Goal: Task Accomplishment & Management: Use online tool/utility

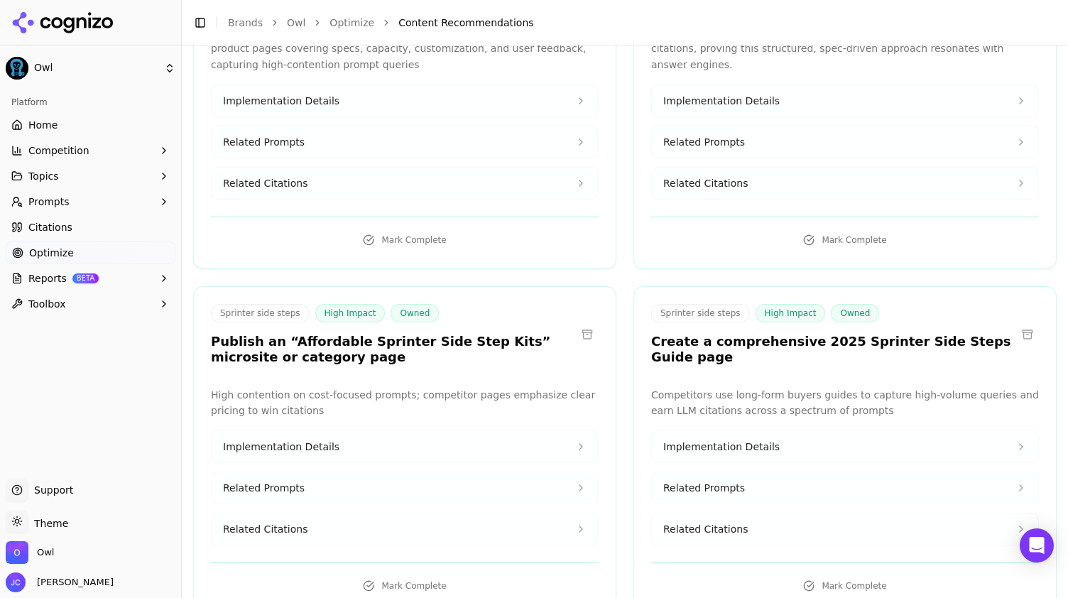
scroll to position [2628, 0]
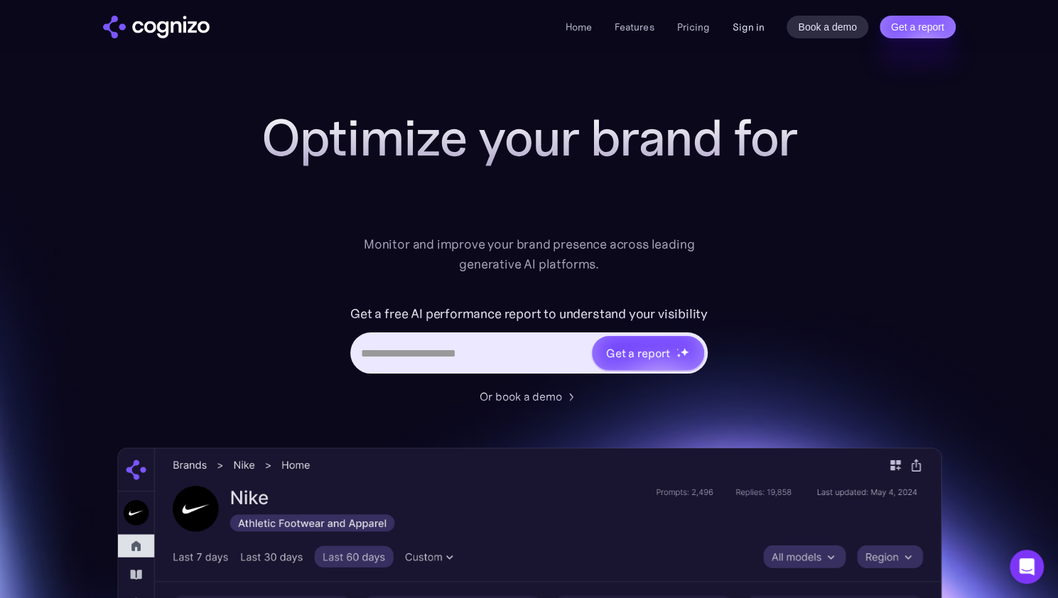
click at [735, 32] on link "Sign in" at bounding box center [748, 26] width 32 height 17
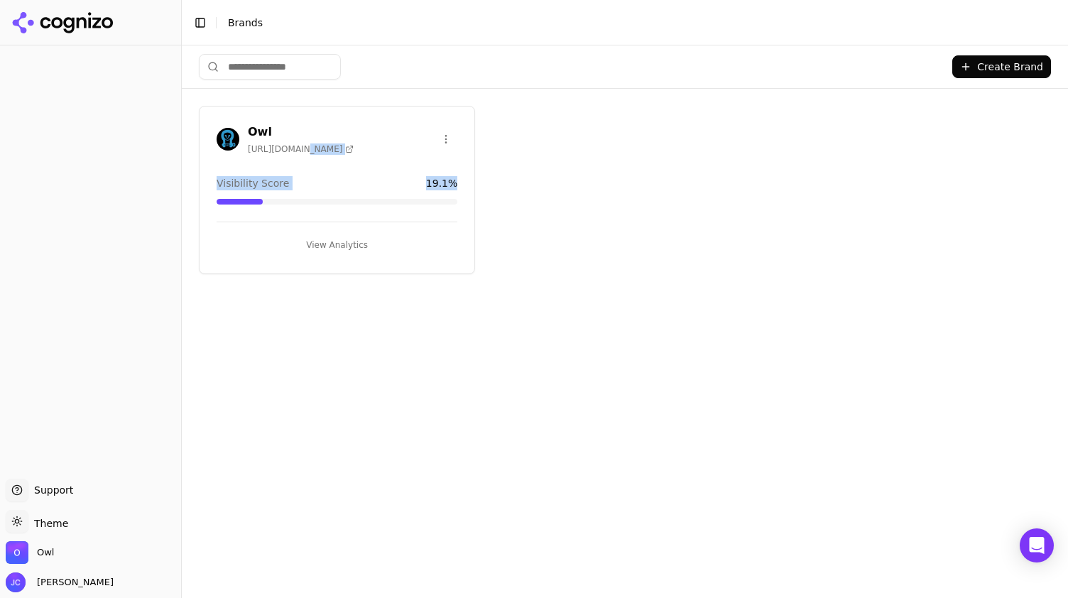
drag, startPoint x: 293, startPoint y: 145, endPoint x: 385, endPoint y: 208, distance: 111.3
click at [385, 208] on div "Owl https://owlvans.com Visibility Score 19.1 % View Analytics" at bounding box center [337, 190] width 276 height 168
click at [351, 234] on button "View Analytics" at bounding box center [337, 245] width 241 height 23
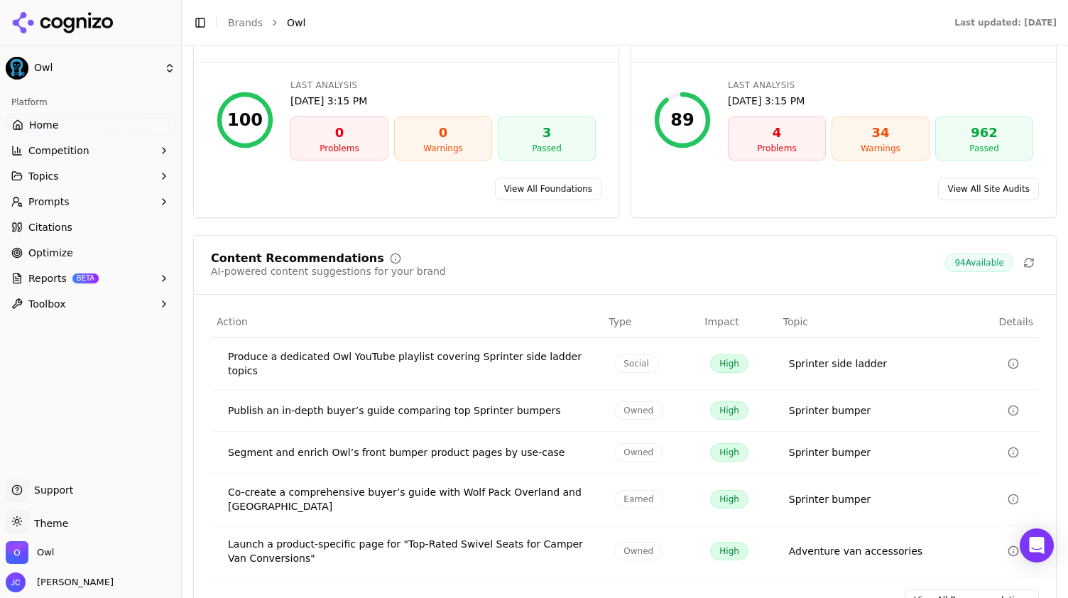
scroll to position [2131, 0]
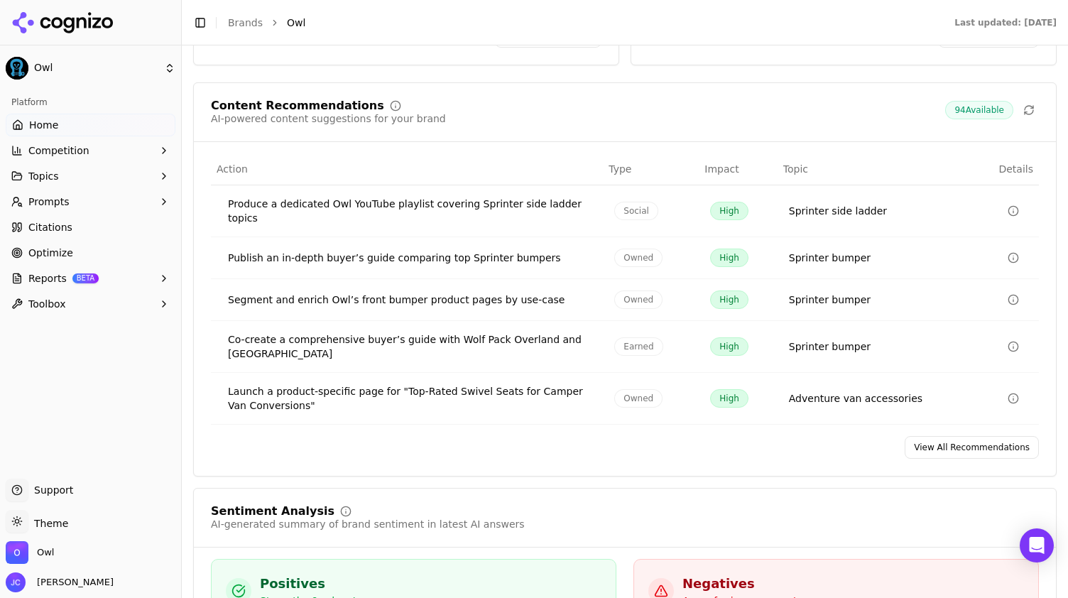
click at [967, 436] on link "View All Recommendations" at bounding box center [972, 447] width 134 height 23
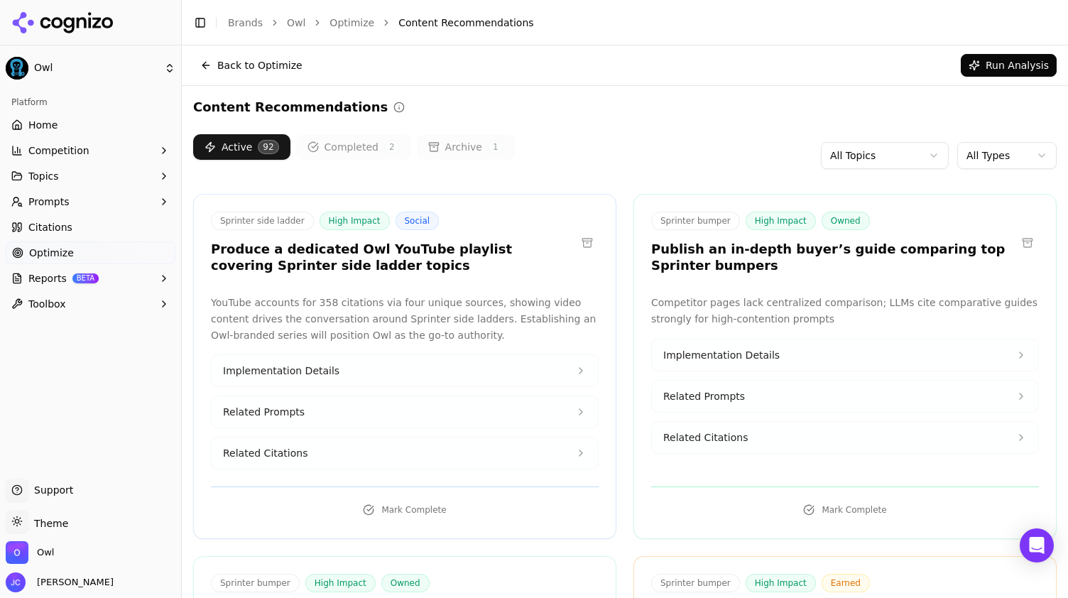
click at [1002, 166] on body "Owl Platform Home Competition Topics Prompts Citations Optimize Reports BETA To…" at bounding box center [534, 299] width 1068 height 598
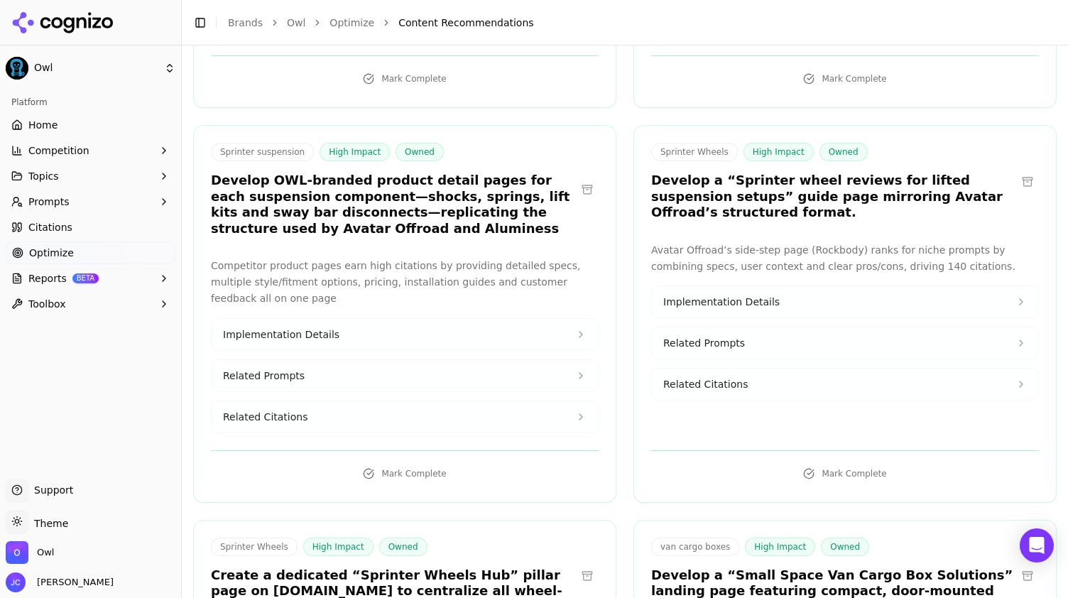
scroll to position [1208, 0]
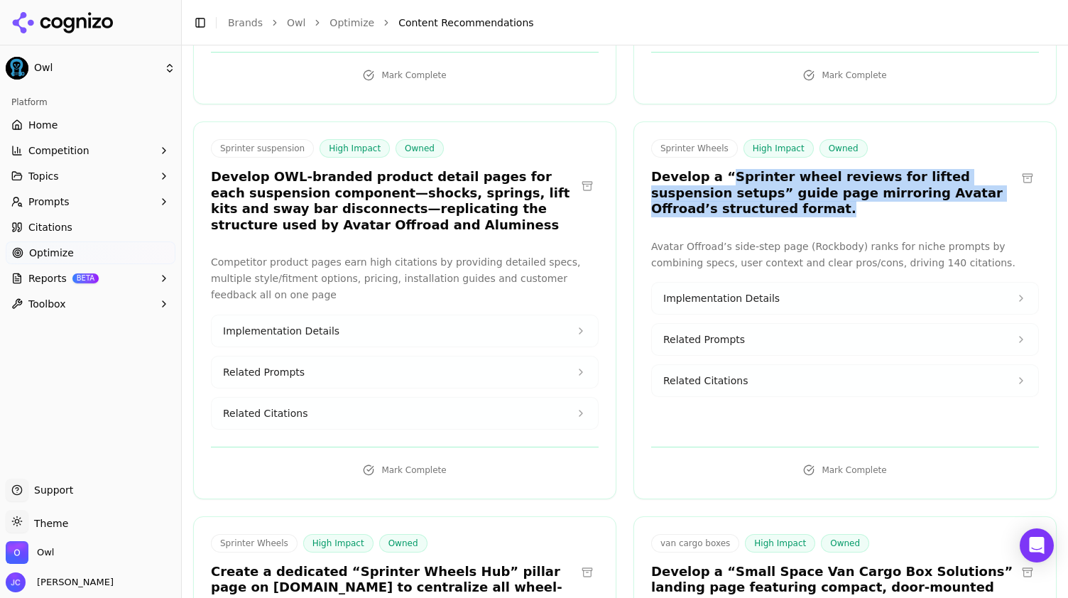
drag, startPoint x: 723, startPoint y: 166, endPoint x: 711, endPoint y: 134, distance: 34.8
click at [711, 169] on h3 "Develop a “Sprinter wheel reviews for lifted suspension setups” guide page mirr…" at bounding box center [833, 193] width 365 height 48
click at [718, 170] on h3 "Develop a “Sprinter wheel reviews for lifted suspension setups” guide page mirr…" at bounding box center [833, 193] width 365 height 48
click at [683, 169] on h3 "Develop a “Sprinter wheel reviews for lifted suspension setups” guide page mirr…" at bounding box center [833, 193] width 365 height 48
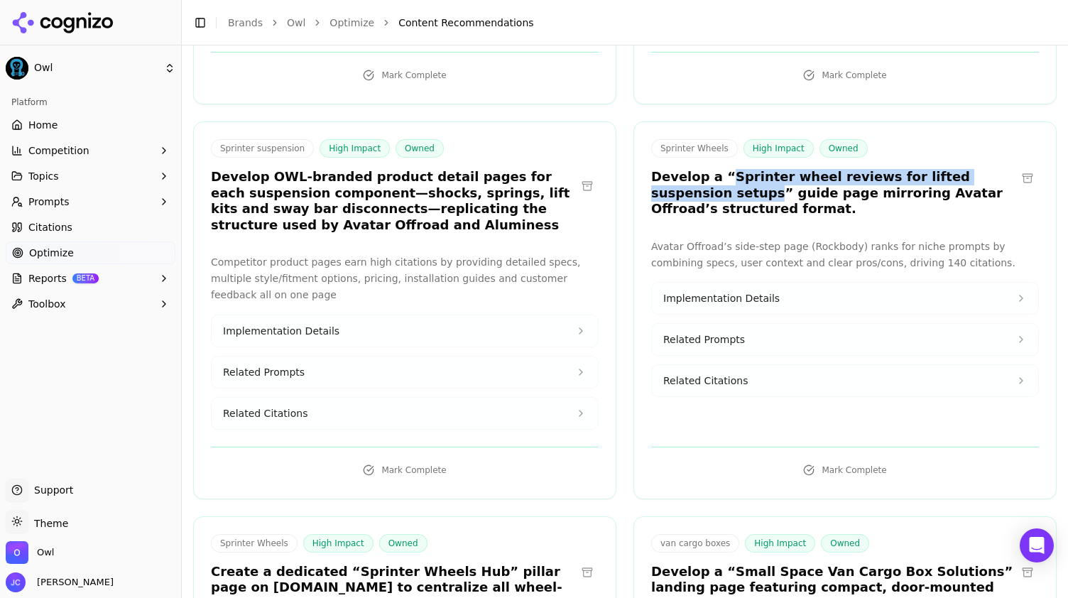
drag, startPoint x: 685, startPoint y: 157, endPoint x: 713, endPoint y: 138, distance: 34.3
click at [713, 169] on h3 "Develop a “Sprinter wheel reviews for lifted suspension setups” guide page mirr…" at bounding box center [833, 193] width 365 height 48
copy h3 "Sprinter wheel reviews for lifted suspension setups"
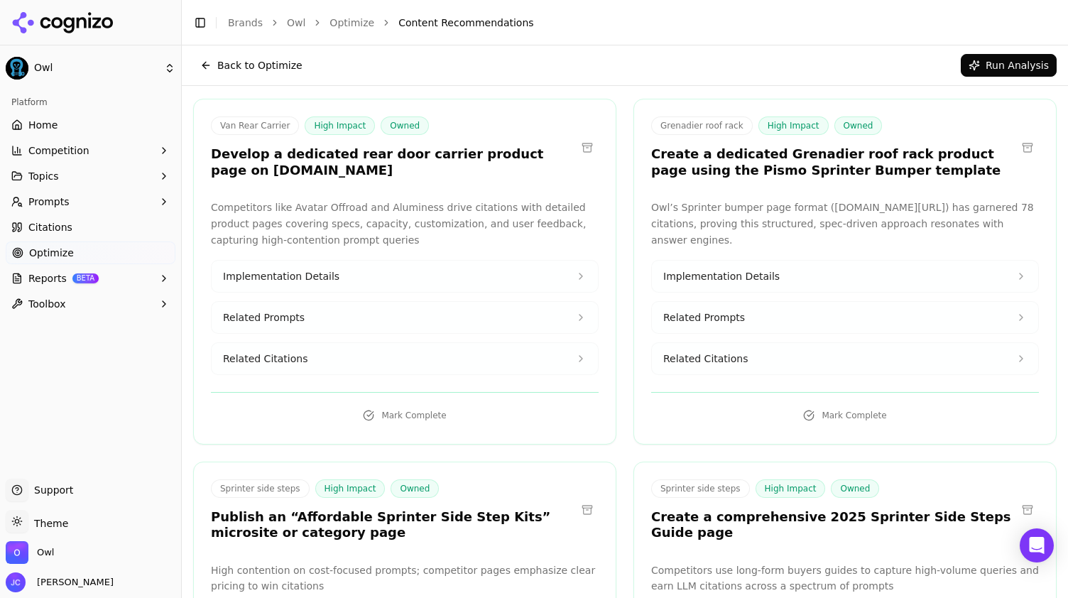
scroll to position [2344, 0]
